Goal: Navigation & Orientation: Find specific page/section

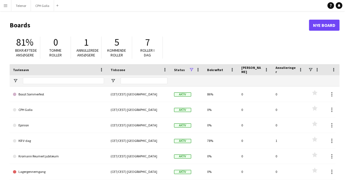
click at [6, 9] on button "Menu" at bounding box center [5, 5] width 11 height 11
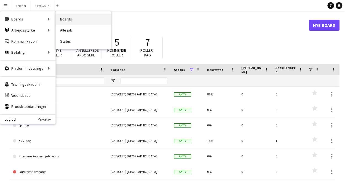
click at [56, 18] on link "Boards" at bounding box center [83, 19] width 55 height 11
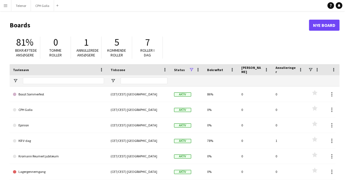
click at [5, 2] on button "Menu" at bounding box center [5, 5] width 11 height 11
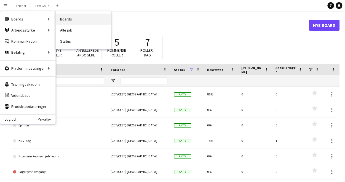
click at [68, 19] on link "Boards" at bounding box center [83, 19] width 55 height 11
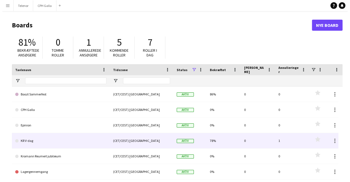
scroll to position [7, 0]
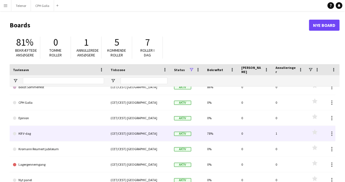
click at [41, 132] on link "KR V-dag" at bounding box center [58, 133] width 91 height 15
